Goal: Task Accomplishment & Management: Use online tool/utility

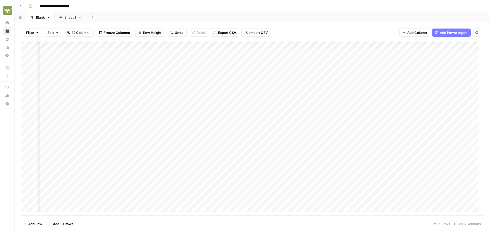
scroll to position [0, 118]
click at [395, 147] on div "Add Column" at bounding box center [252, 128] width 462 height 175
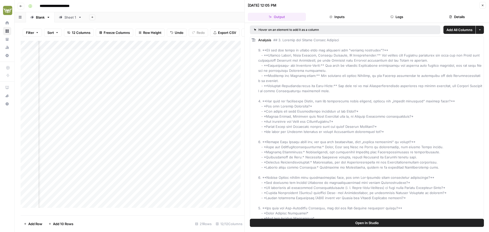
click at [482, 6] on icon "button" at bounding box center [482, 5] width 3 height 3
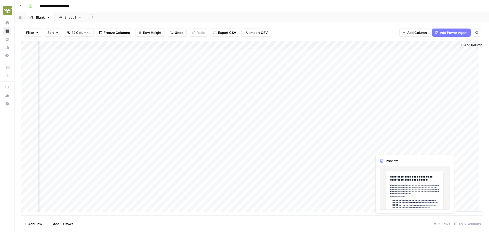
click at [430, 149] on div "Add Column" at bounding box center [252, 128] width 462 height 175
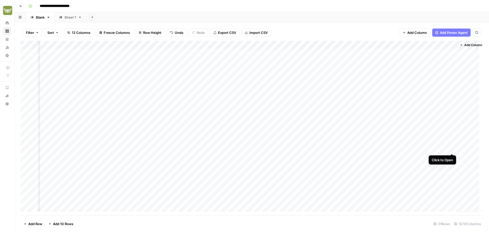
click at [454, 147] on div "Add Column" at bounding box center [252, 128] width 462 height 175
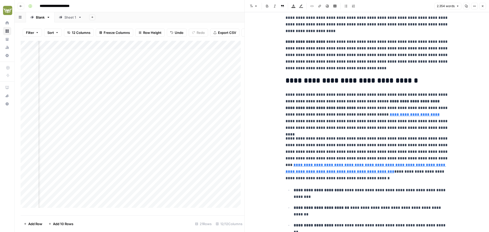
scroll to position [586, 0]
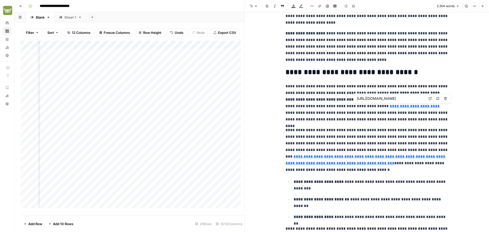
type input "[URL][DOMAIN_NAME]"
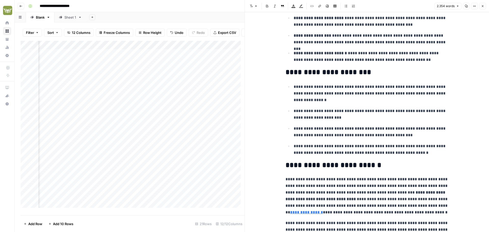
scroll to position [0, 0]
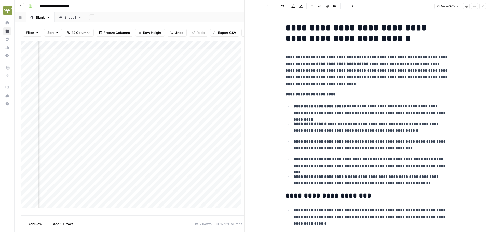
click at [466, 7] on icon "button" at bounding box center [466, 6] width 3 height 3
